Goal: Find specific page/section: Find specific page/section

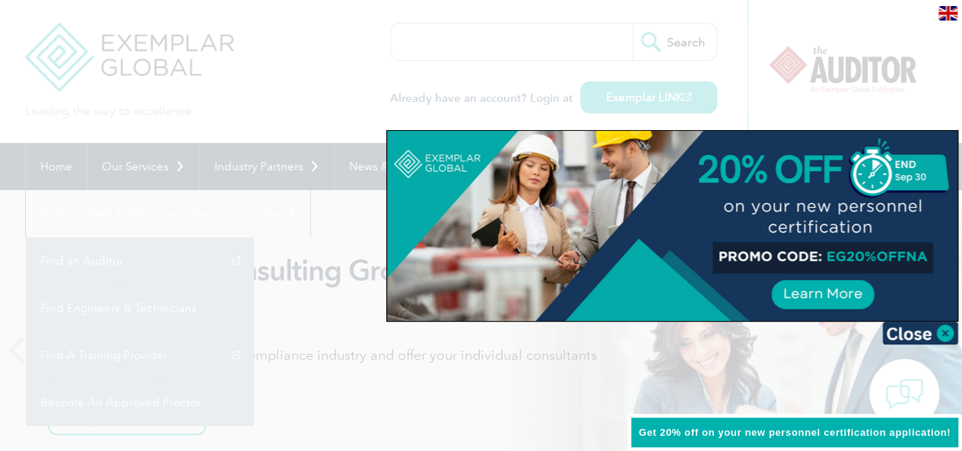
click at [292, 103] on div at bounding box center [481, 225] width 962 height 451
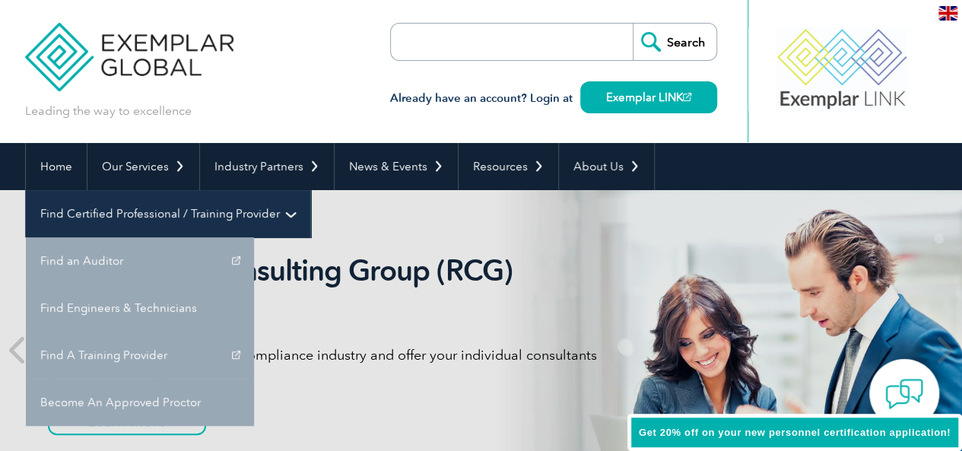
click at [310, 190] on link "Find Certified Professional / Training Provider" at bounding box center [168, 213] width 285 height 47
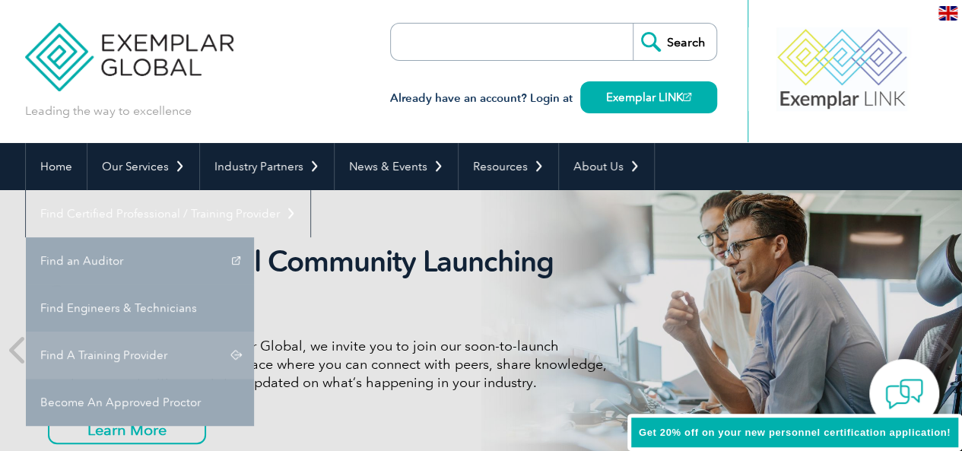
click at [254, 332] on link "Find A Training Provider" at bounding box center [140, 355] width 228 height 47
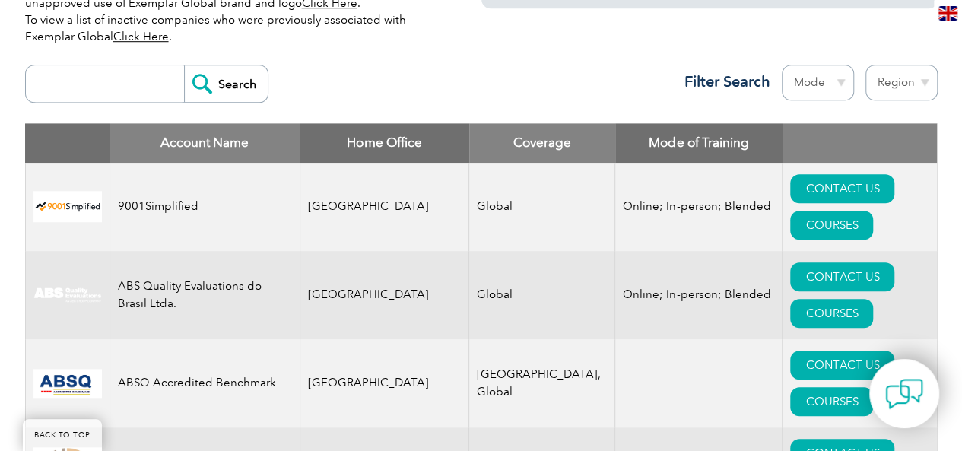
scroll to position [571, 0]
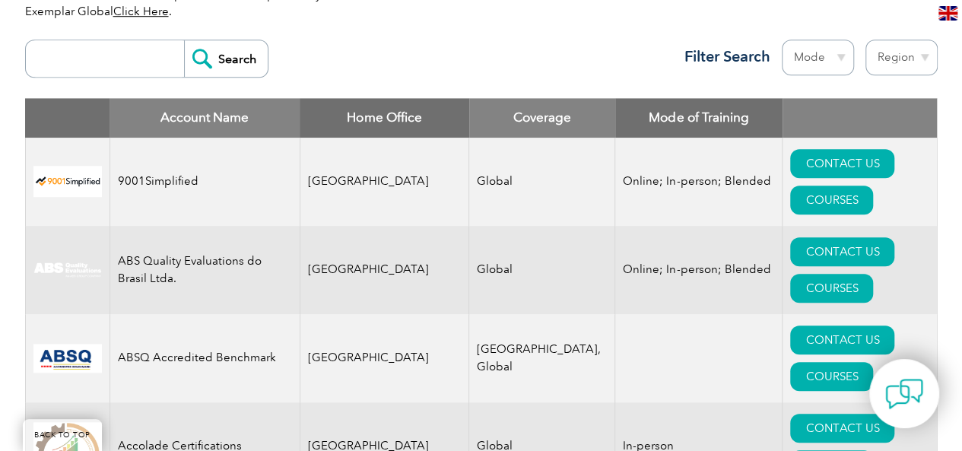
click at [105, 66] on input "search" at bounding box center [108, 58] width 151 height 37
type input "B4Q"
click at [215, 47] on input "Search" at bounding box center [226, 58] width 84 height 37
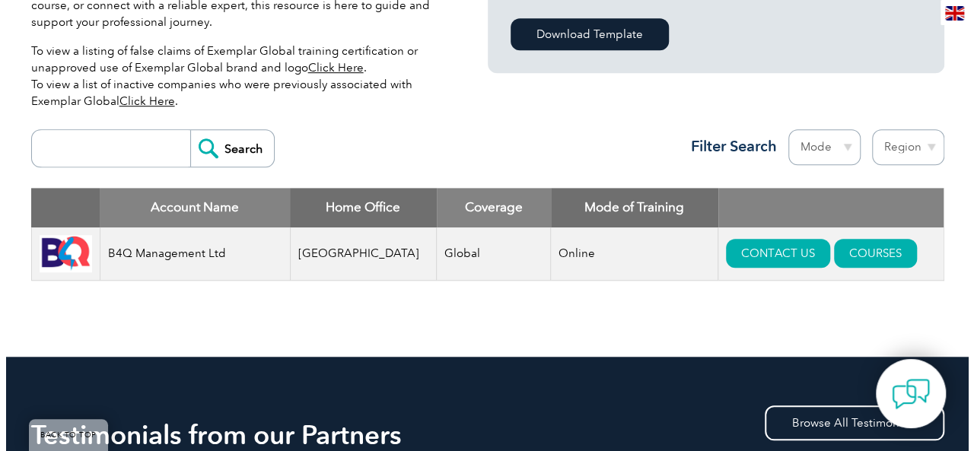
scroll to position [482, 0]
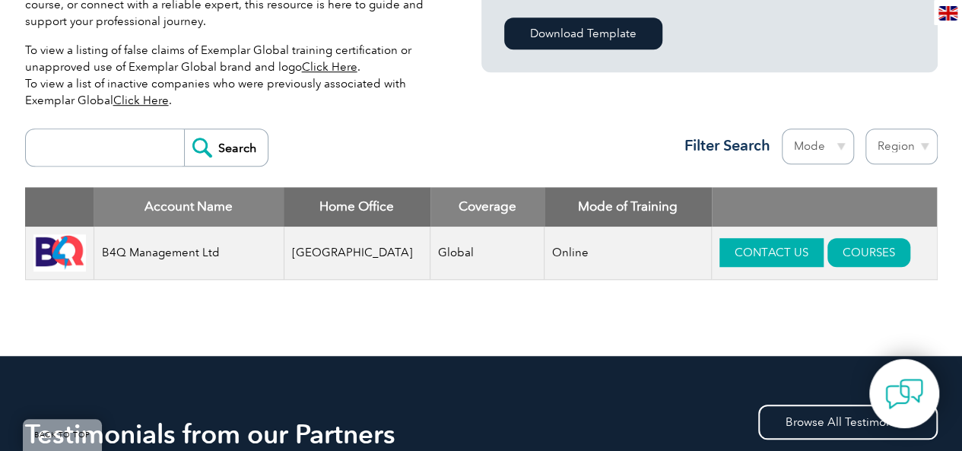
click at [721, 260] on link "CONTACT US" at bounding box center [772, 252] width 104 height 29
click at [842, 253] on link "COURSES" at bounding box center [869, 252] width 83 height 29
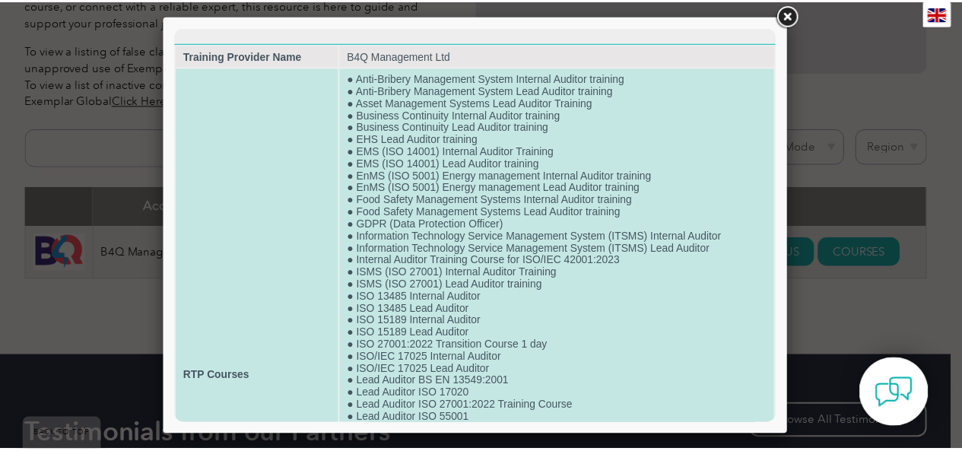
scroll to position [0, 0]
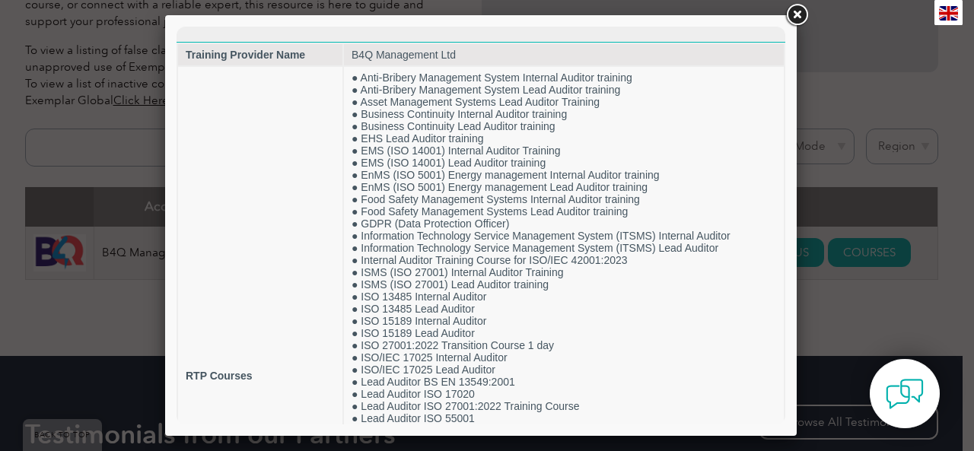
click at [805, 16] on link at bounding box center [796, 15] width 27 height 27
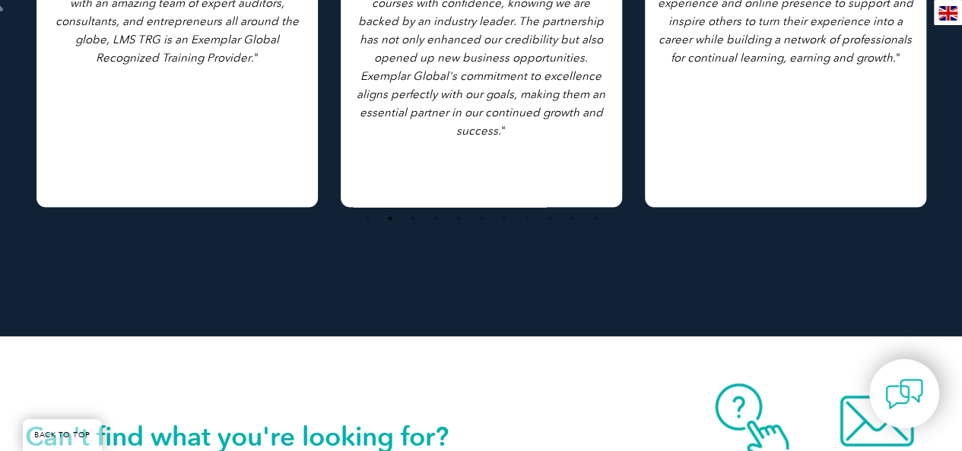
scroll to position [862, 0]
